Goal: Information Seeking & Learning: Learn about a topic

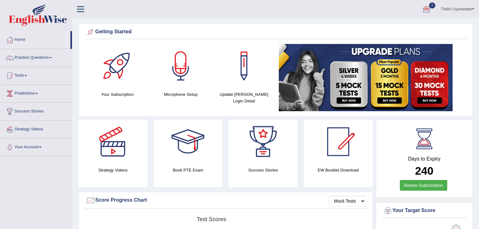
click at [35, 58] on link "Practice Questions" at bounding box center [36, 57] width 72 height 16
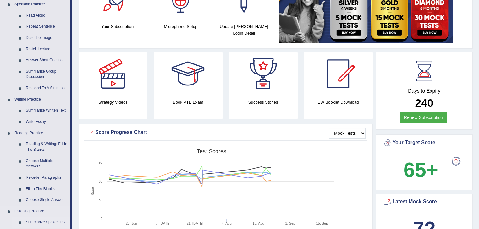
scroll to position [134, 0]
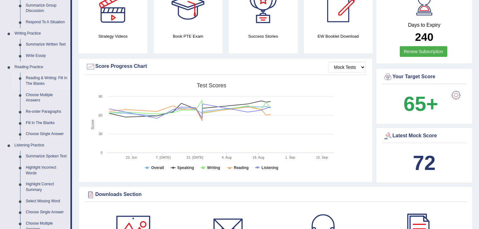
click at [38, 77] on link "Reading & Writing: Fill In The Blanks" at bounding box center [46, 81] width 47 height 17
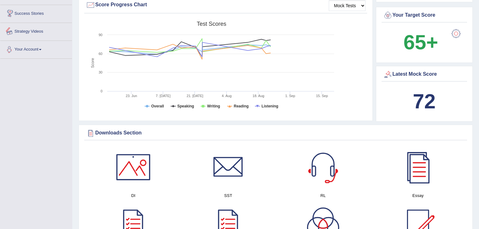
scroll to position [235, 0]
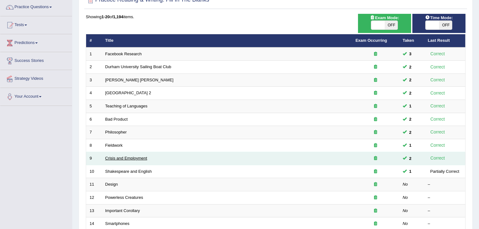
scroll to position [118, 0]
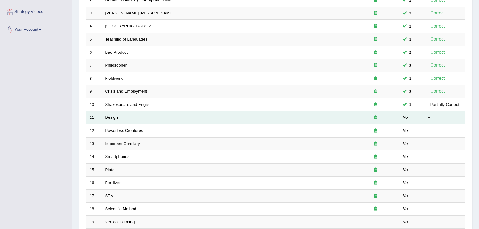
click at [112, 119] on td "Design" at bounding box center [227, 117] width 250 height 13
click at [113, 118] on link "Design" at bounding box center [111, 117] width 13 height 5
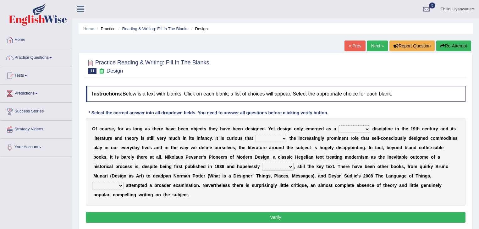
click at [277, 94] on h4 "Instructions: Below is a text with blanks. Click on each blank, a list of choic…" at bounding box center [276, 94] width 380 height 16
click at [3, 129] on link "Strategy Videos" at bounding box center [36, 129] width 72 height 16
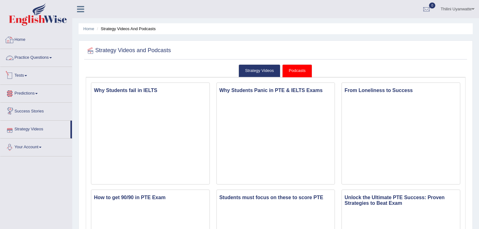
click at [29, 57] on link "Practice Questions" at bounding box center [36, 57] width 72 height 16
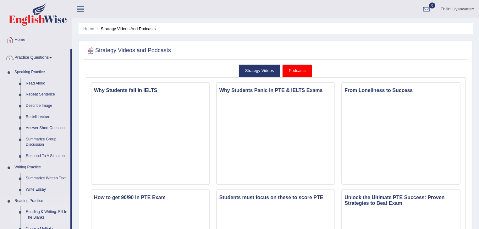
click at [53, 211] on link "Reading & Writing: Fill In The Blanks" at bounding box center [46, 214] width 47 height 17
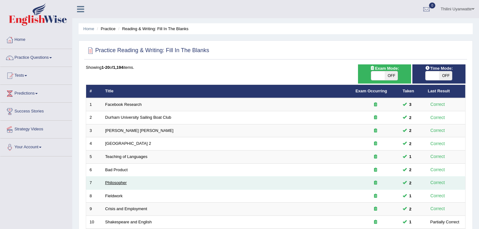
click at [119, 183] on link "Philosopher" at bounding box center [116, 182] width 22 height 5
